Goal: Task Accomplishment & Management: Use online tool/utility

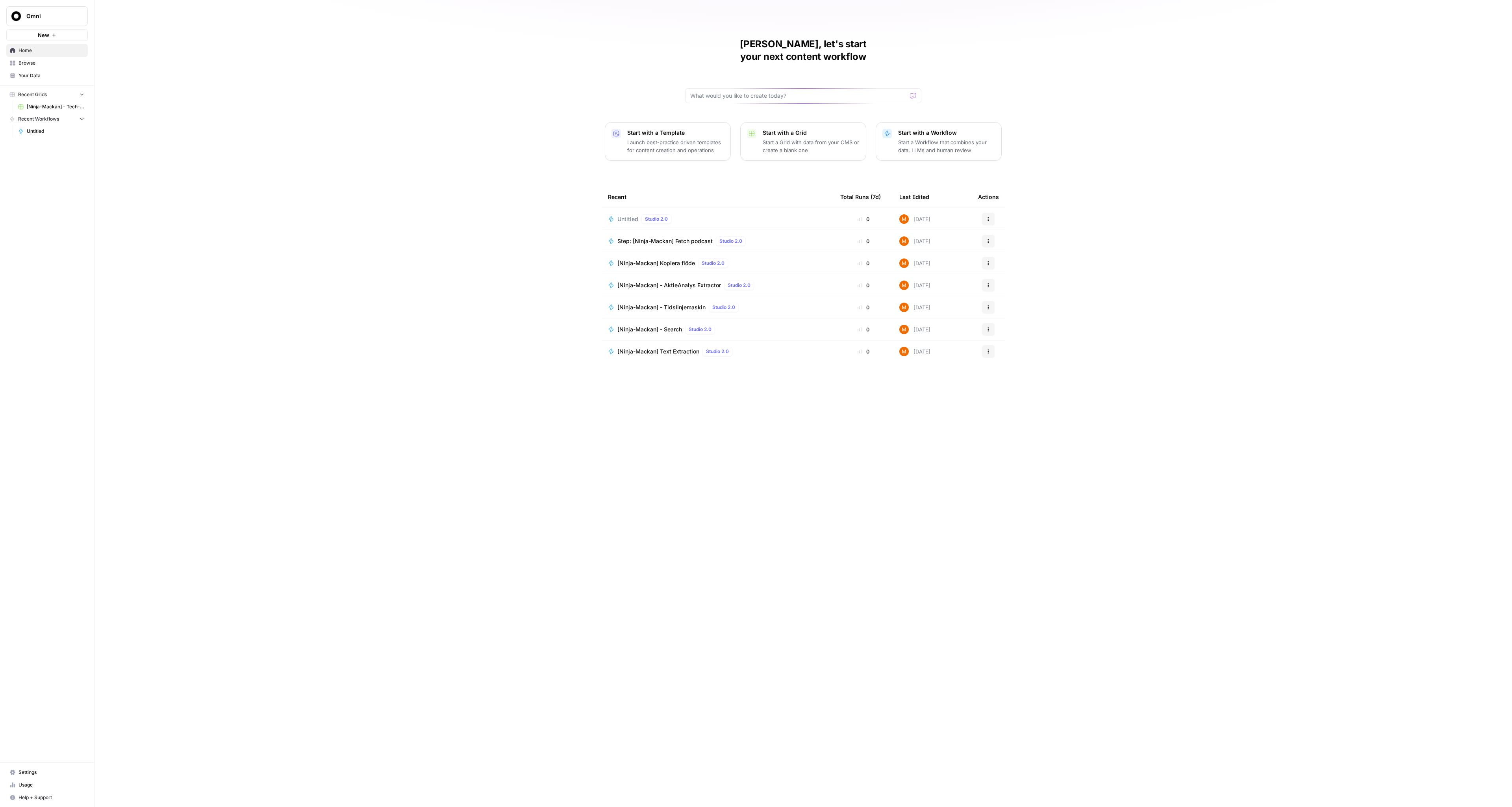
click at [45, 55] on link "Home" at bounding box center [47, 50] width 81 height 13
click at [700, 237] on span "Step: [Ninja-Mackan] Fetch podcast" at bounding box center [665, 241] width 95 height 8
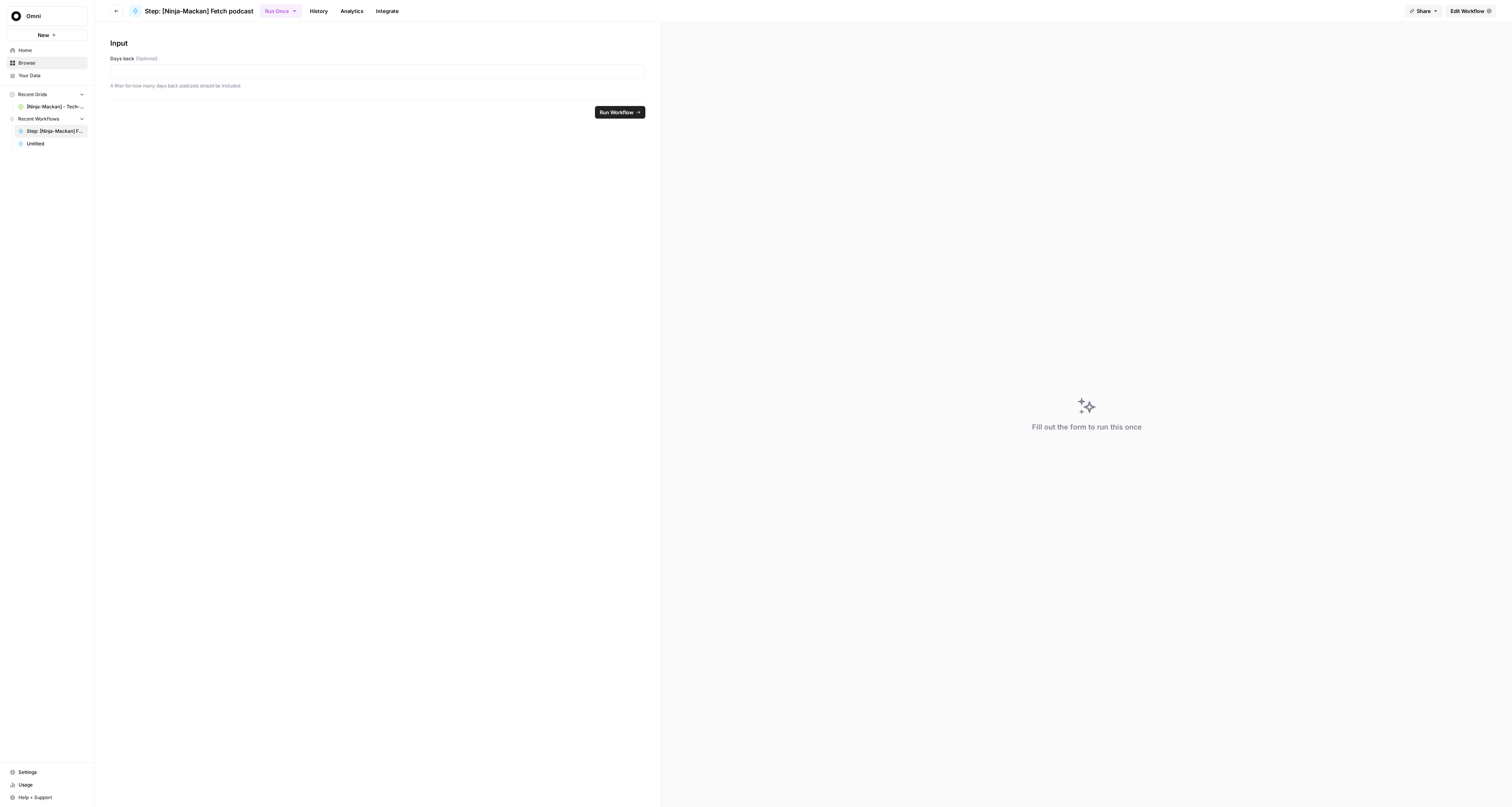
click at [1462, 11] on span "Edit Workflow" at bounding box center [1468, 11] width 34 height 8
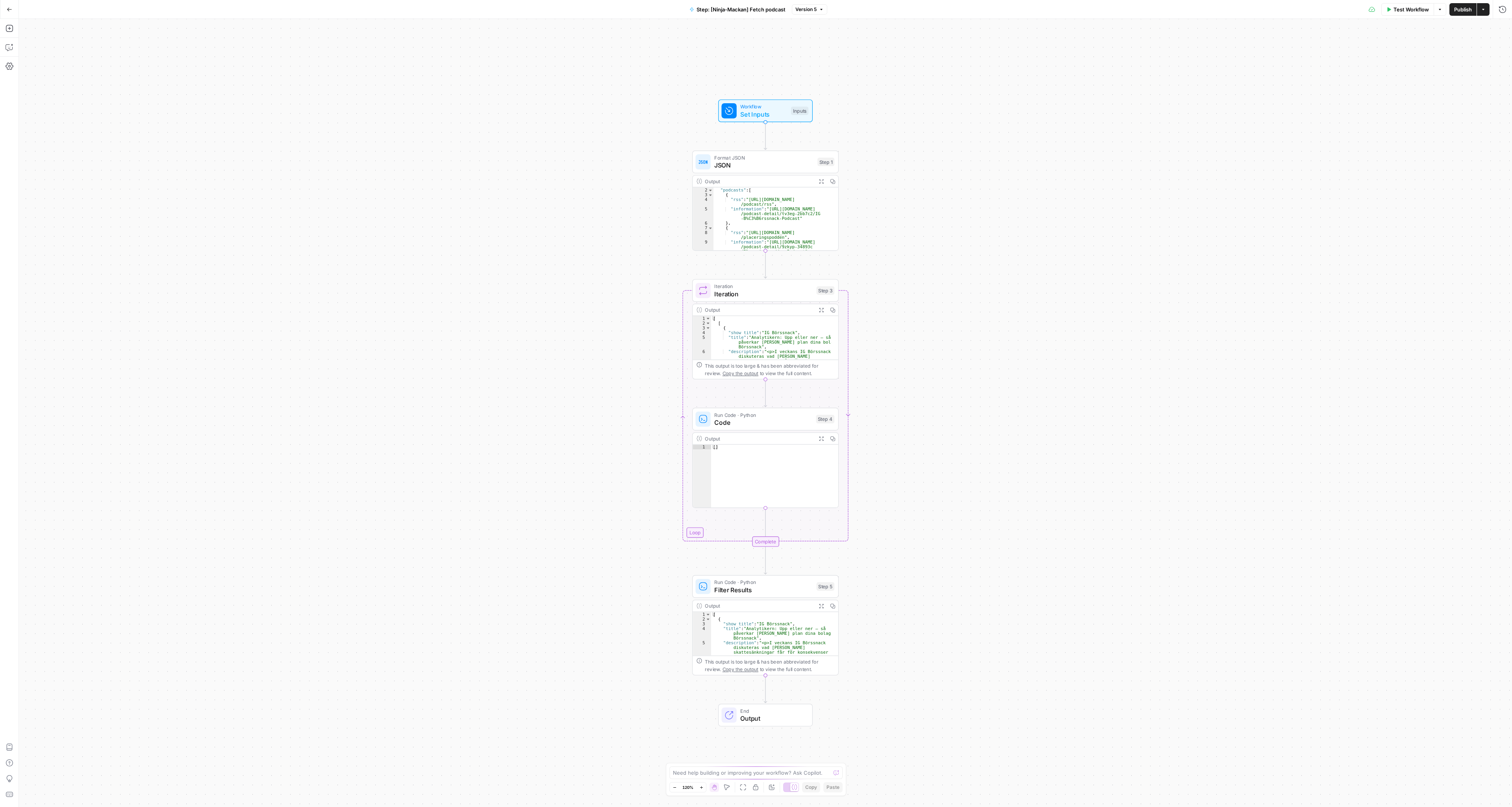
scroll to position [18, 0]
